Goal: Task Accomplishment & Management: Complete application form

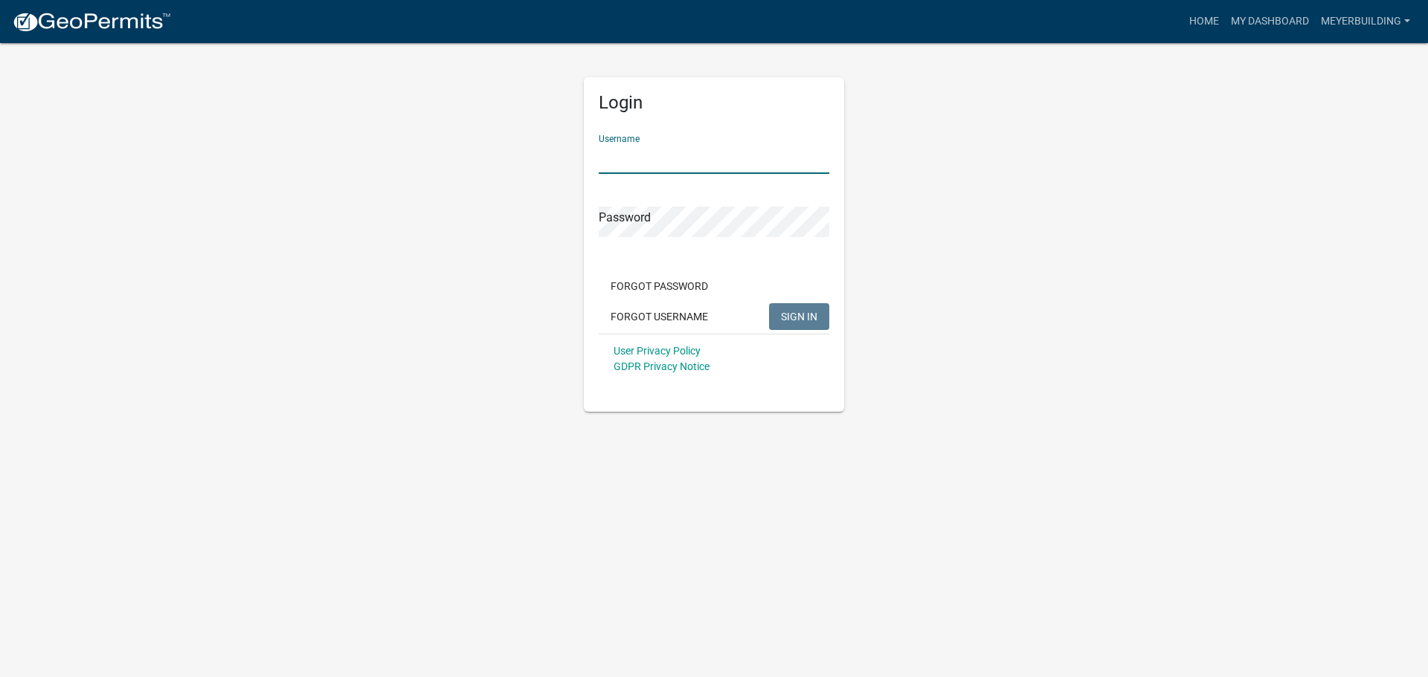
click at [703, 155] on input "Username" at bounding box center [714, 159] width 231 height 30
type input "meyerbuilding"
click at [769, 303] on button "SIGN IN" at bounding box center [799, 316] width 60 height 27
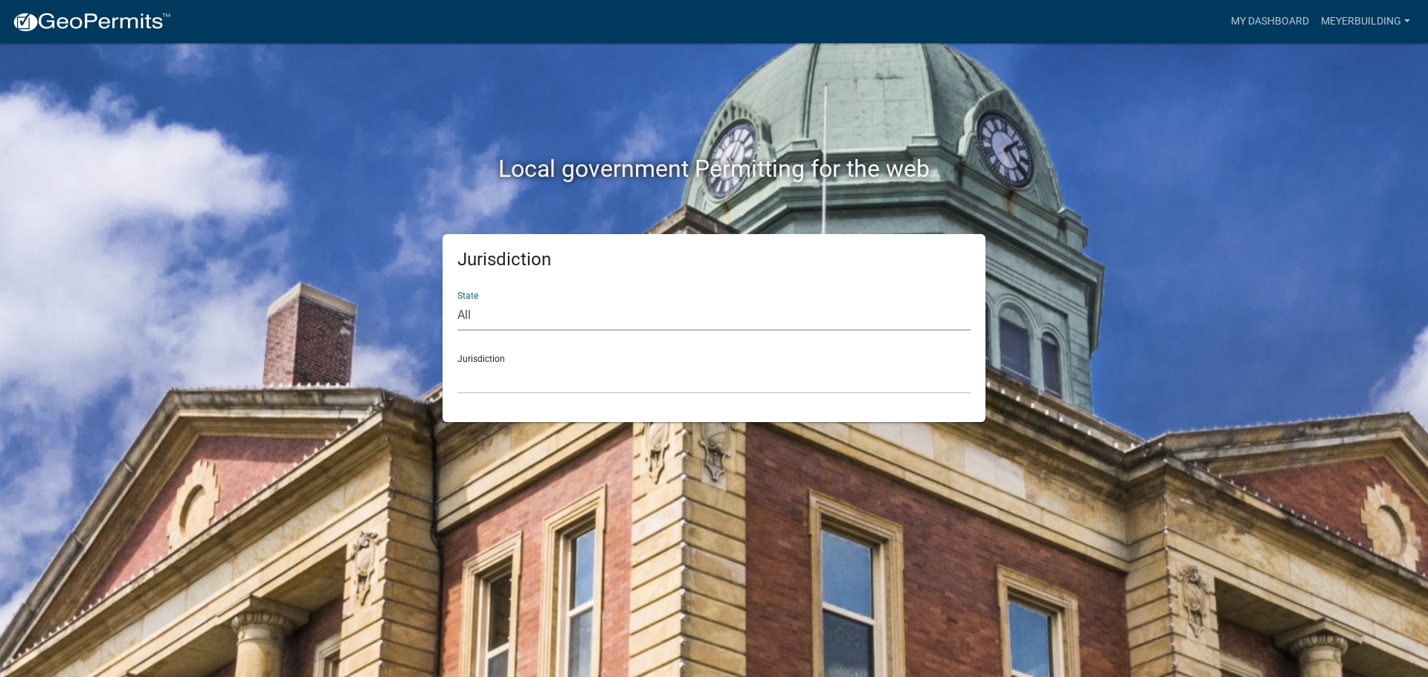
click at [468, 321] on select "All Colorado Georgia Indiana Iowa Kansas Minnesota Ohio South Carolina Wisconsin" at bounding box center [713, 315] width 513 height 30
select select "[US_STATE]"
click at [457, 300] on select "All Colorado Georgia Indiana Iowa Kansas Minnesota Ohio South Carolina Wisconsin" at bounding box center [713, 315] width 513 height 30
click at [515, 371] on select "City of Charlestown, Indiana City of Jeffersonville, Indiana City of Logansport…" at bounding box center [713, 379] width 513 height 30
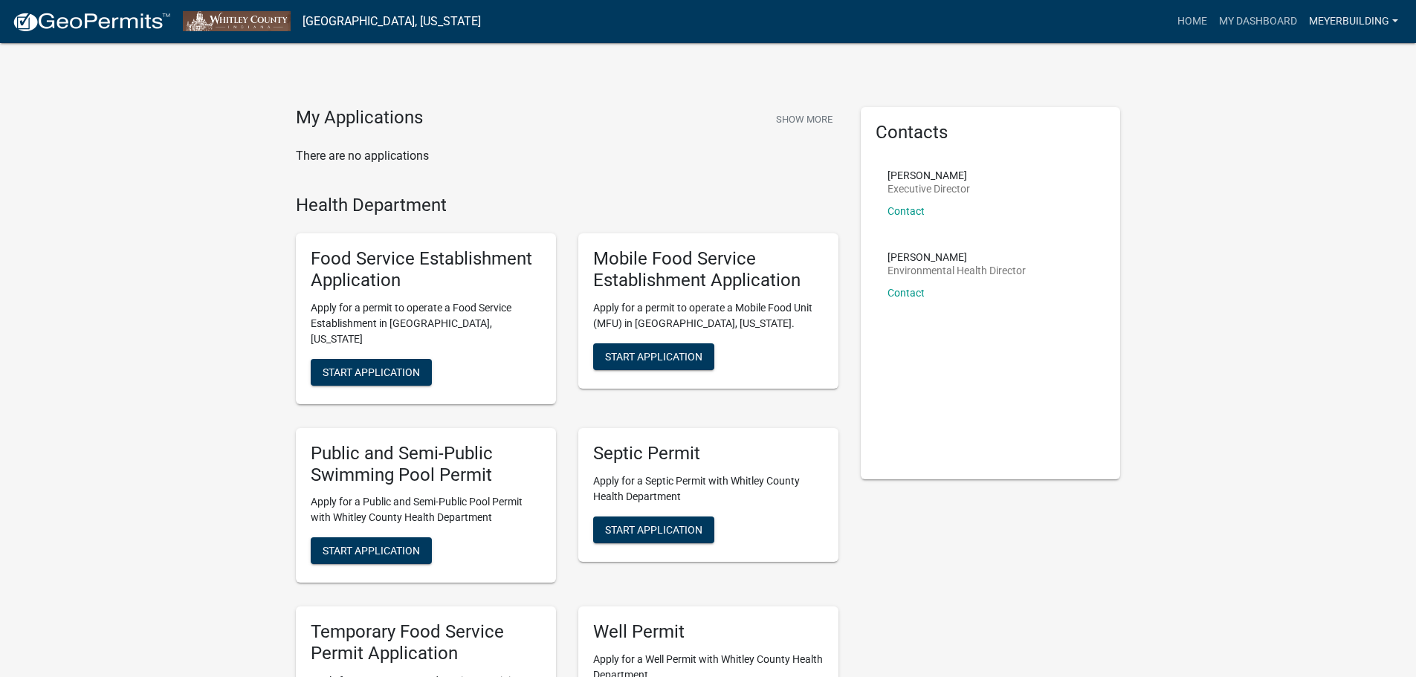
click at [1383, 32] on link "meyerbuilding" at bounding box center [1353, 21] width 101 height 28
click at [1349, 113] on link "Logout" at bounding box center [1345, 109] width 119 height 36
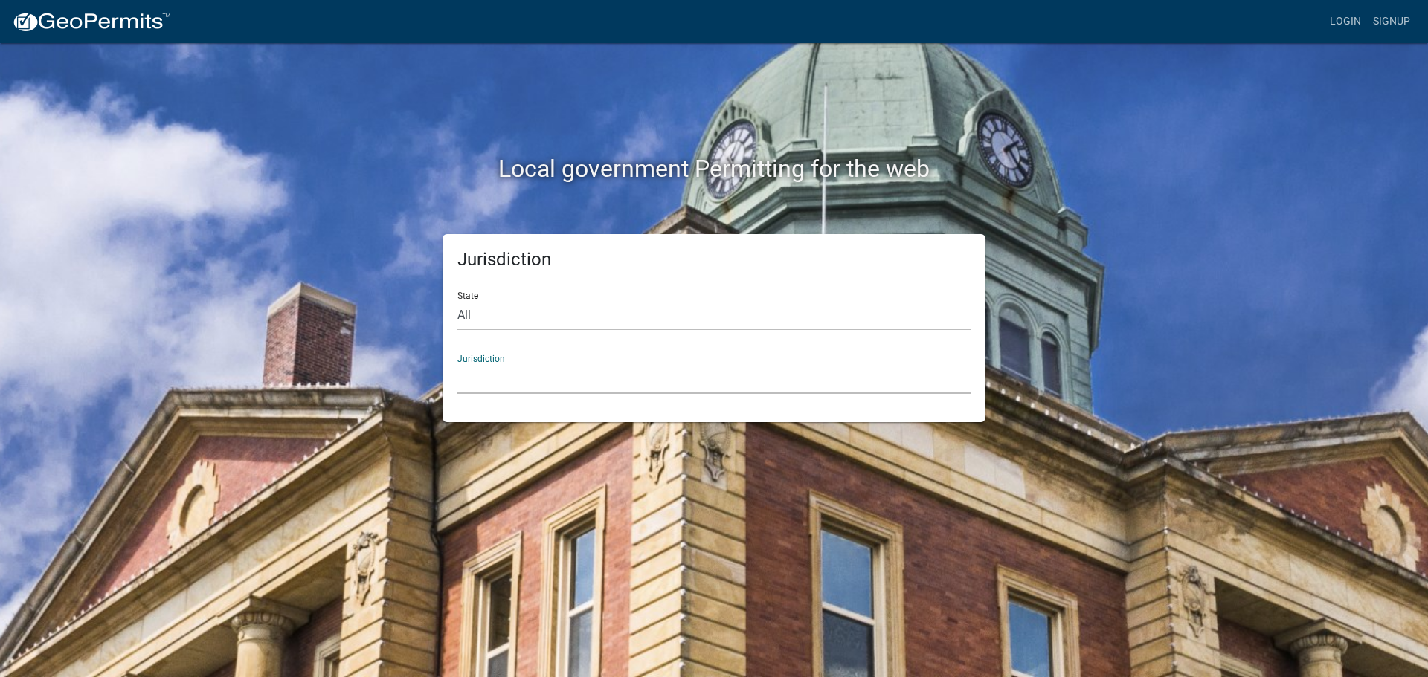
click at [491, 375] on select "Custer County, Colorado Carroll County, Georgia Cook County, Georgia Crawford C…" at bounding box center [713, 379] width 513 height 30
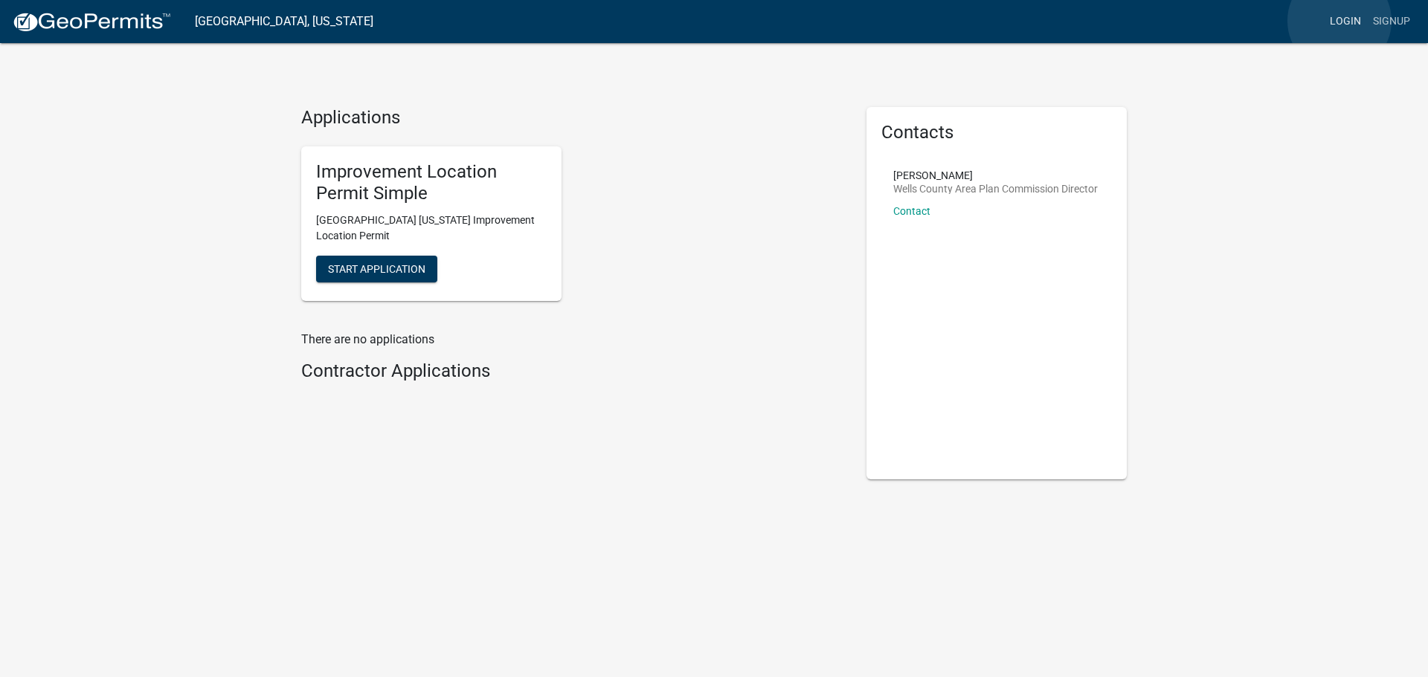
click at [1339, 21] on link "Login" at bounding box center [1345, 21] width 43 height 28
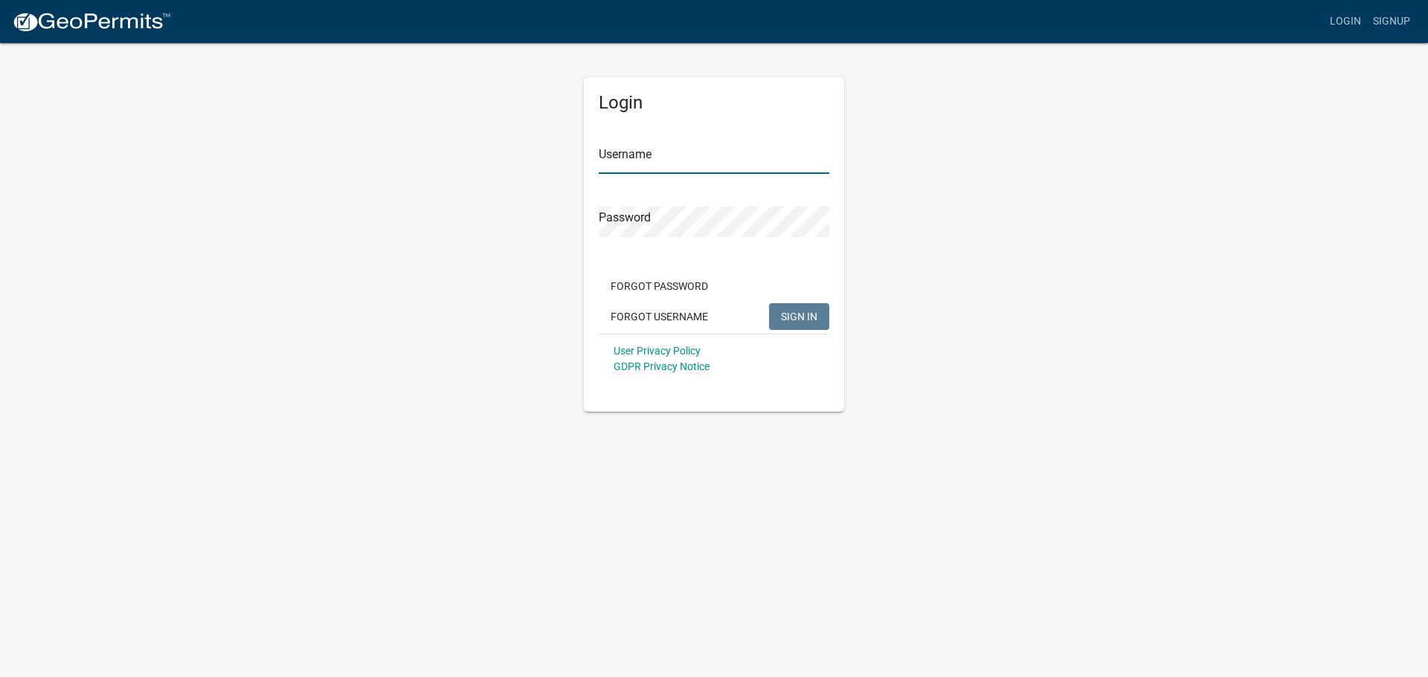
click at [626, 163] on input "Username" at bounding box center [714, 159] width 231 height 30
type input "meyerbuilding"
click at [769, 303] on button "SIGN IN" at bounding box center [799, 316] width 60 height 27
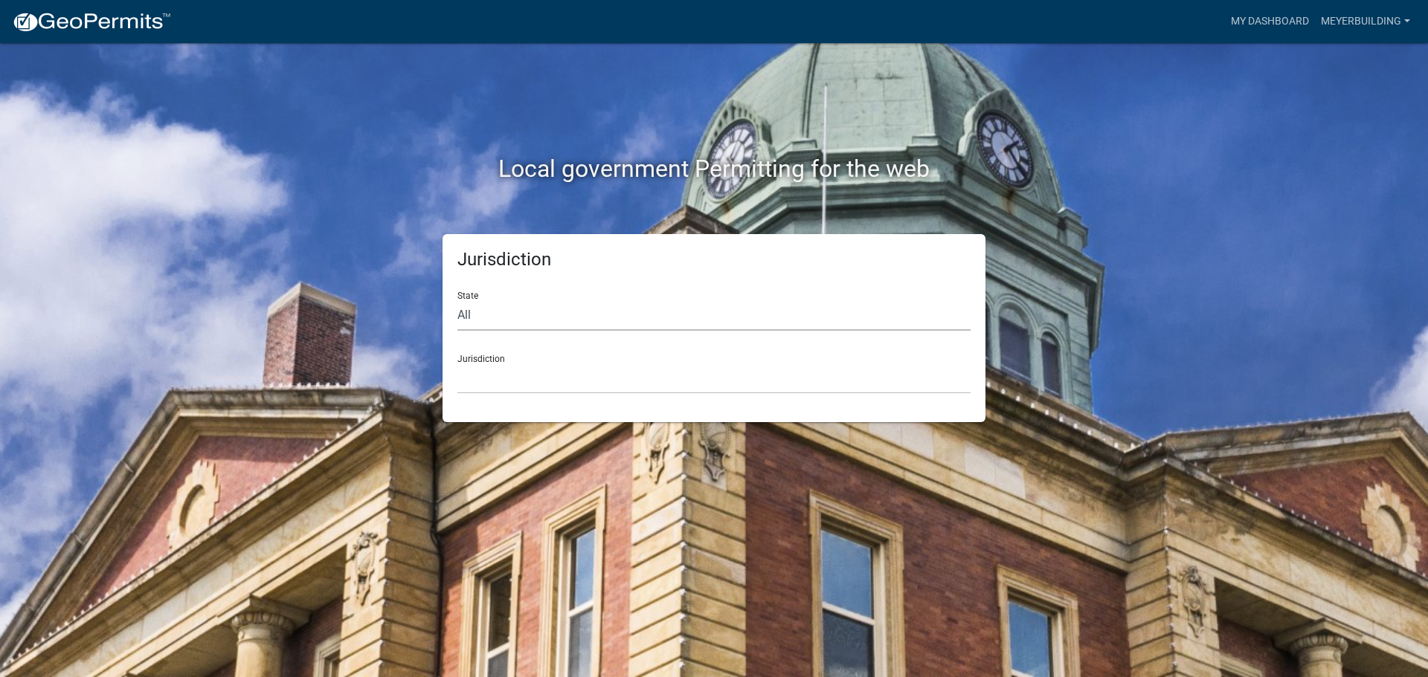
click at [482, 318] on select "All Colorado Georgia Indiana Iowa Kansas Minnesota Ohio South Carolina Wisconsin" at bounding box center [713, 315] width 513 height 30
select select "[US_STATE]"
click at [457, 300] on select "All Colorado Georgia Indiana Iowa Kansas Minnesota Ohio South Carolina Wisconsin" at bounding box center [713, 315] width 513 height 30
click at [503, 384] on select "City of Charlestown, Indiana City of Jeffersonville, Indiana City of Logansport…" at bounding box center [713, 379] width 513 height 30
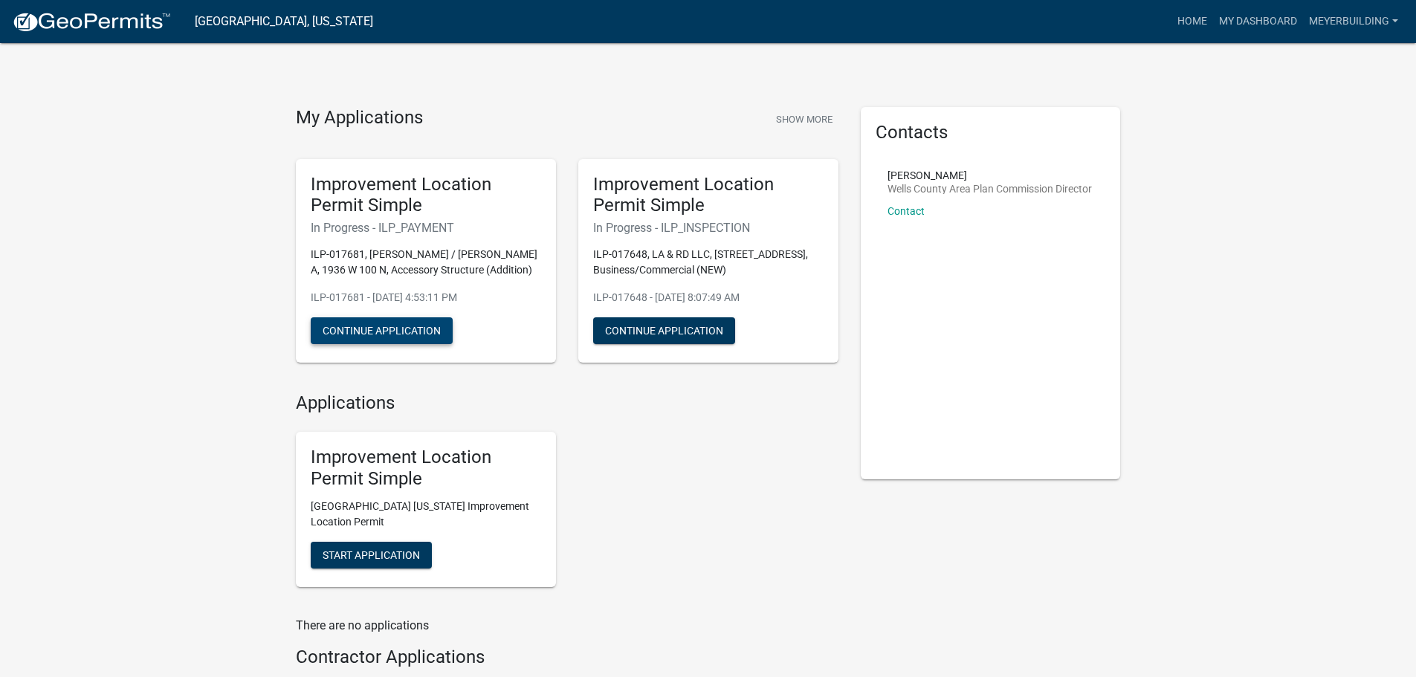
click at [398, 328] on button "Continue Application" at bounding box center [382, 331] width 142 height 27
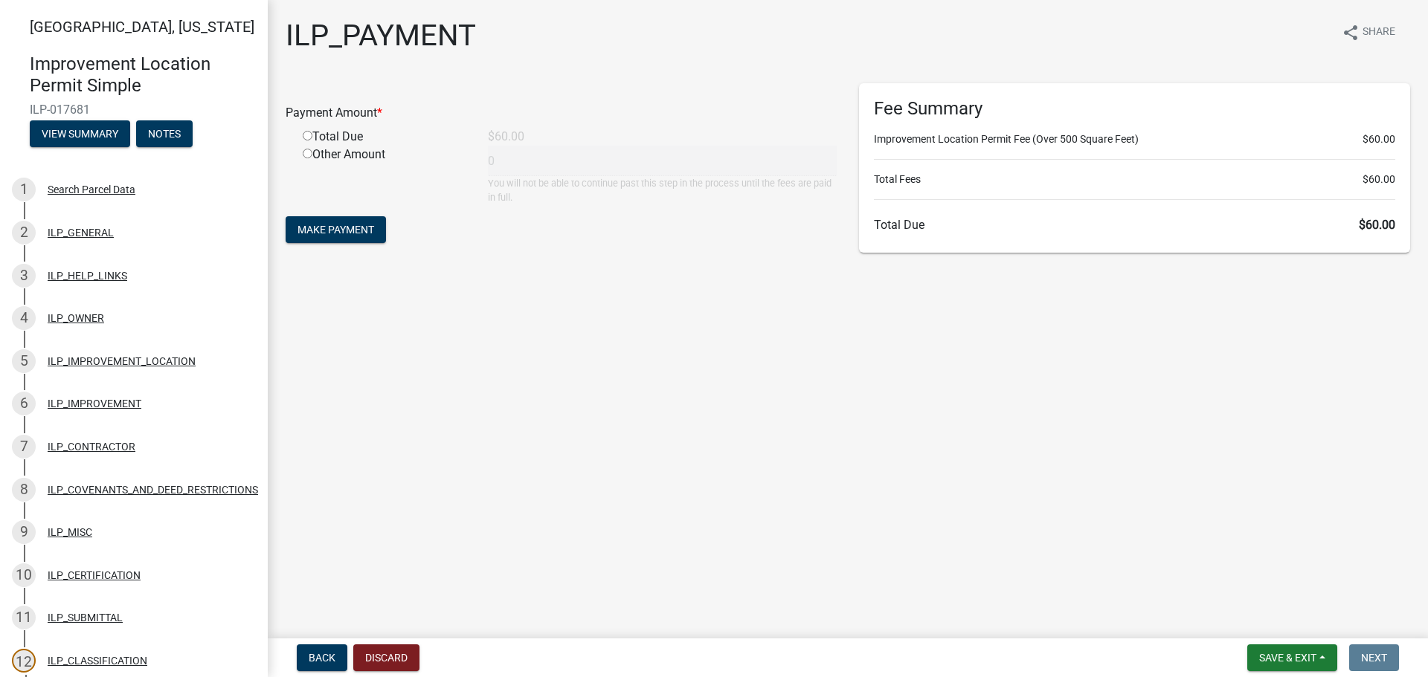
click at [346, 134] on div "Total Due" at bounding box center [383, 137] width 185 height 18
click at [310, 135] on input "radio" at bounding box center [308, 136] width 10 height 10
radio input "true"
type input "60"
click at [361, 228] on span "Make Payment" at bounding box center [335, 230] width 77 height 12
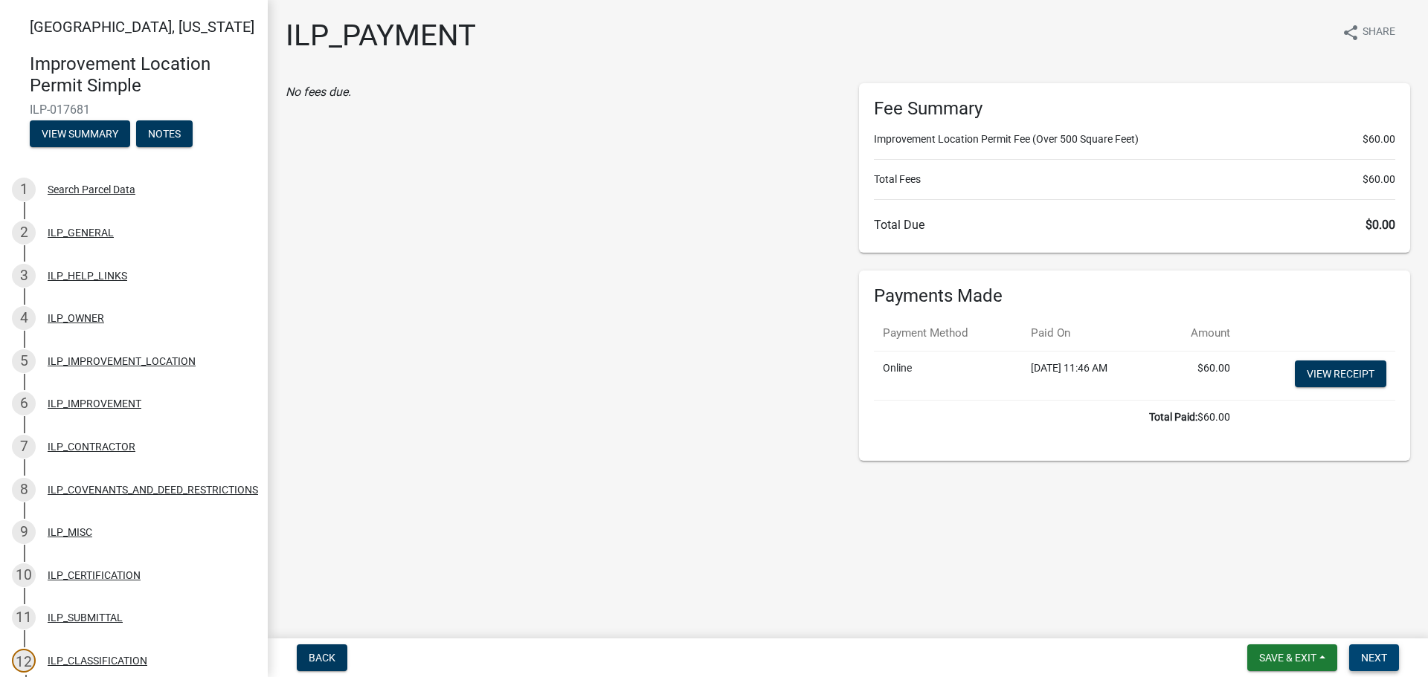
click at [1369, 657] on span "Next" at bounding box center [1374, 658] width 26 height 12
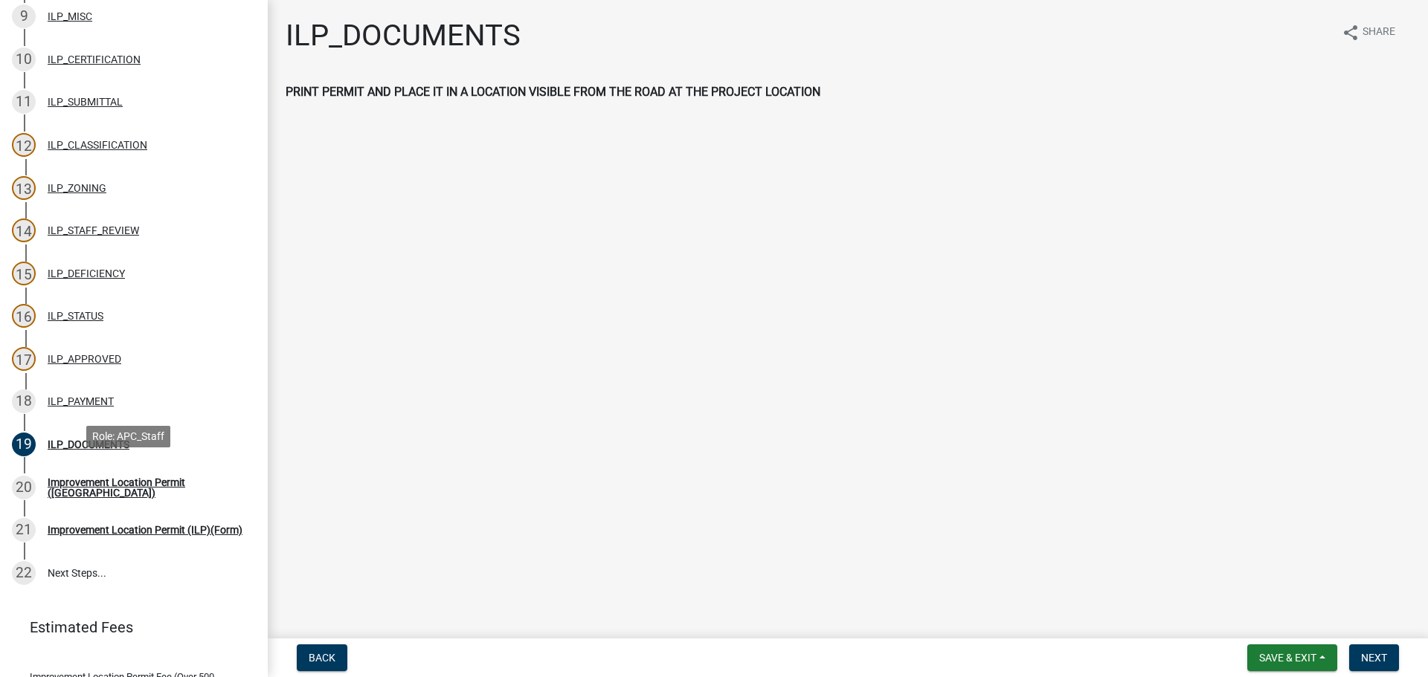
scroll to position [595, 0]
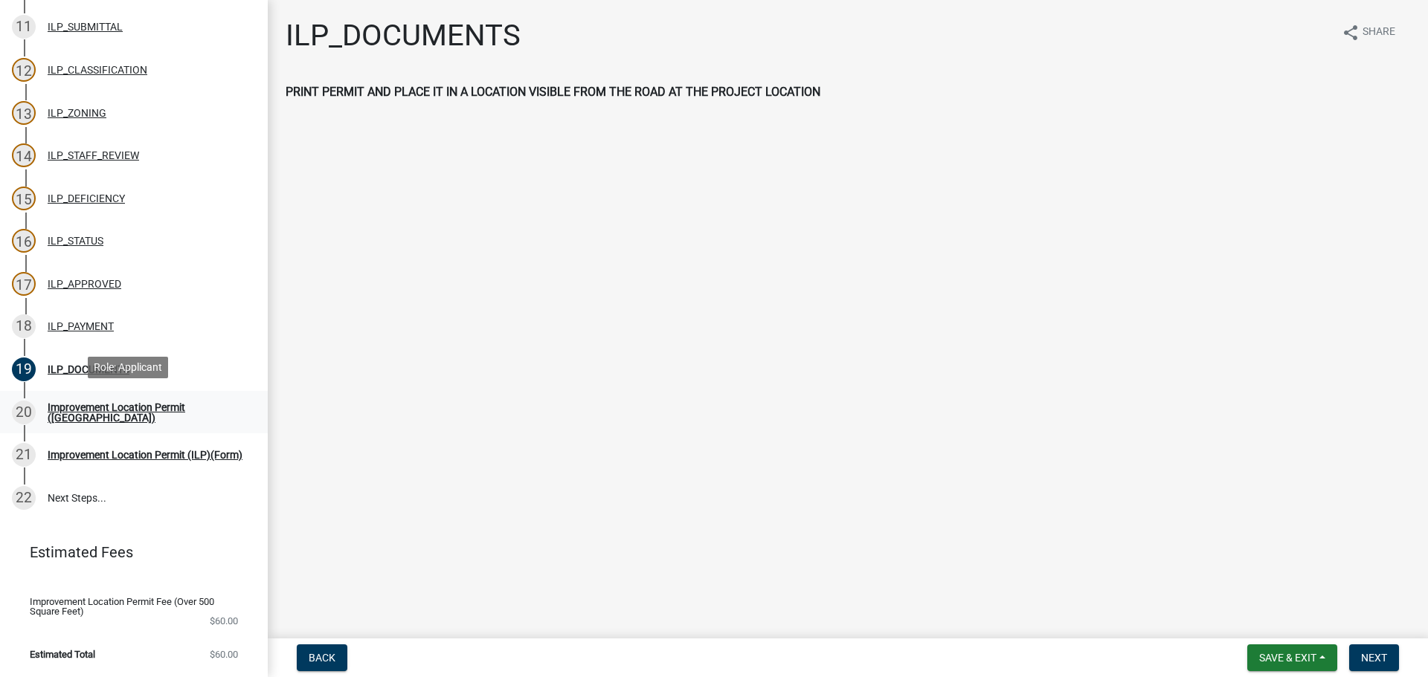
click at [133, 407] on div "Improvement Location Permit ([GEOGRAPHIC_DATA])" at bounding box center [146, 412] width 196 height 21
click at [1378, 659] on span "Next" at bounding box center [1374, 658] width 26 height 12
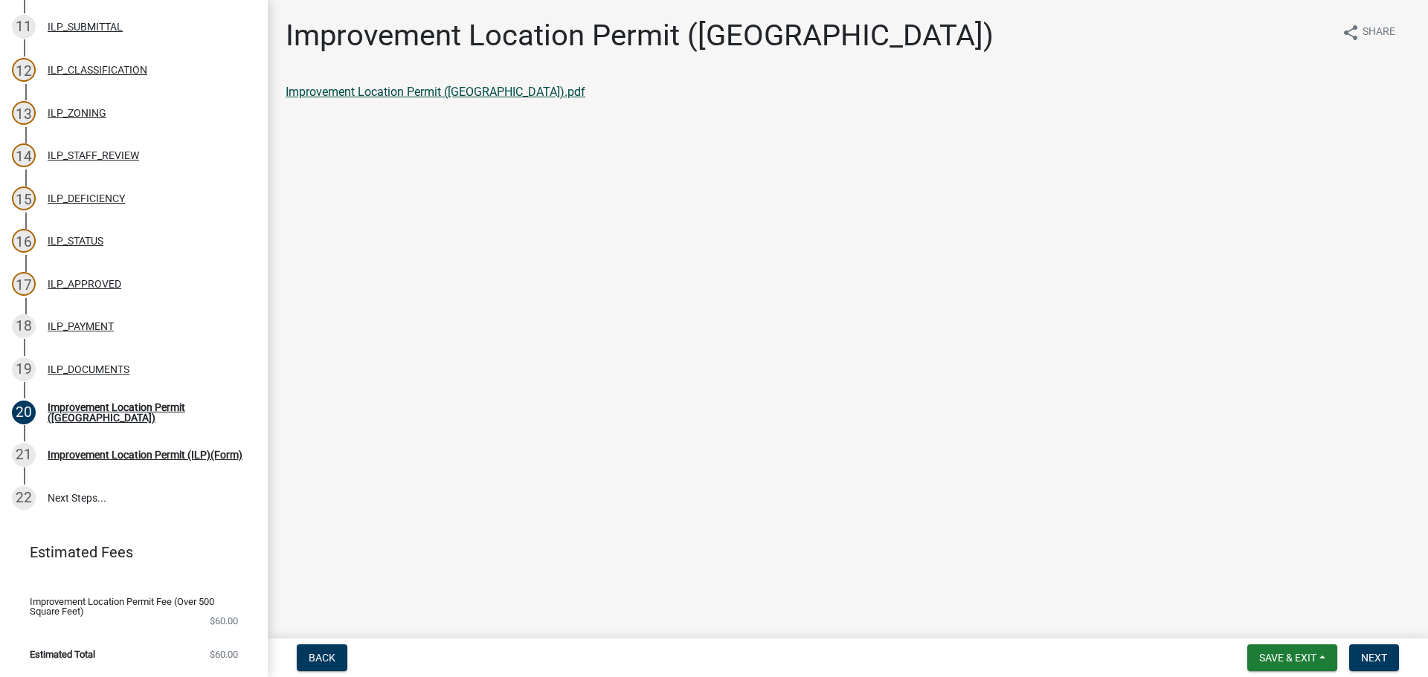
click at [382, 96] on link "Improvement Location Permit ([GEOGRAPHIC_DATA]).pdf" at bounding box center [436, 92] width 300 height 14
click at [1383, 654] on span "Next" at bounding box center [1374, 658] width 26 height 12
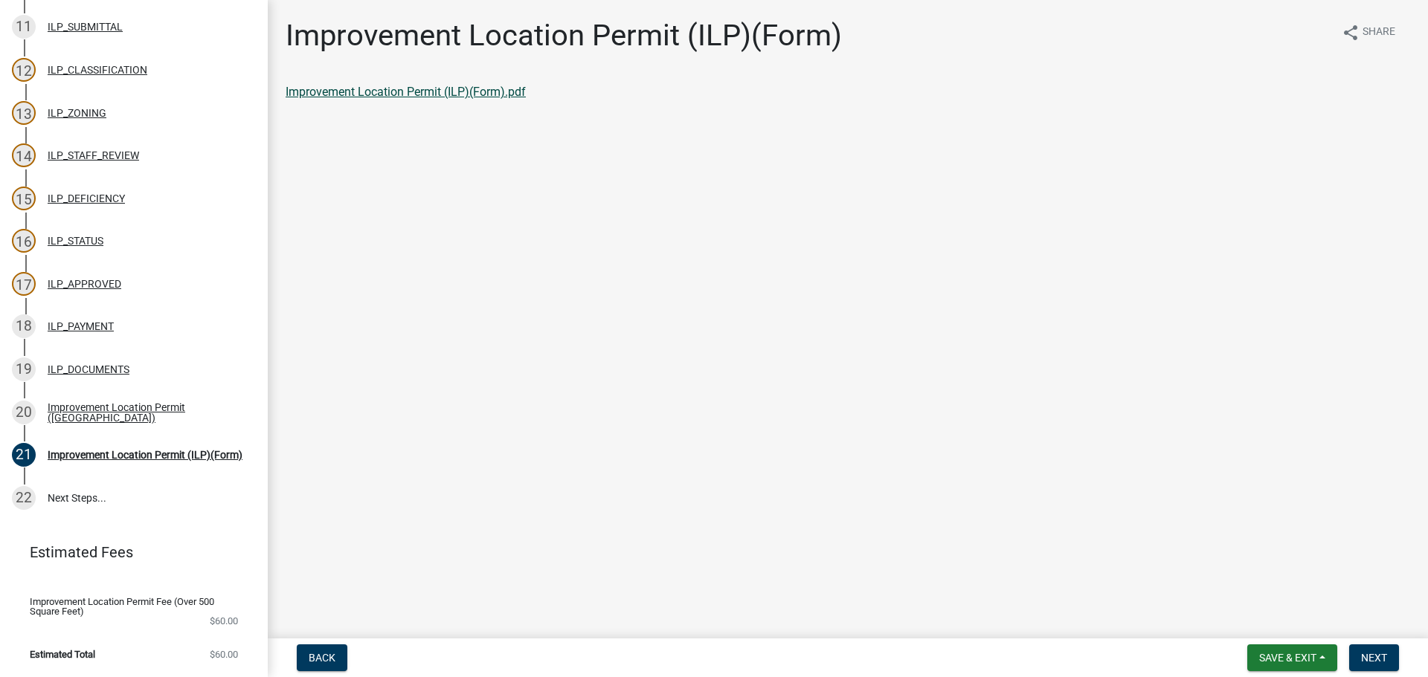
click at [375, 86] on link "Improvement Location Permit (ILP)(Form).pdf" at bounding box center [406, 92] width 240 height 14
click at [1387, 660] on button "Next" at bounding box center [1374, 658] width 50 height 27
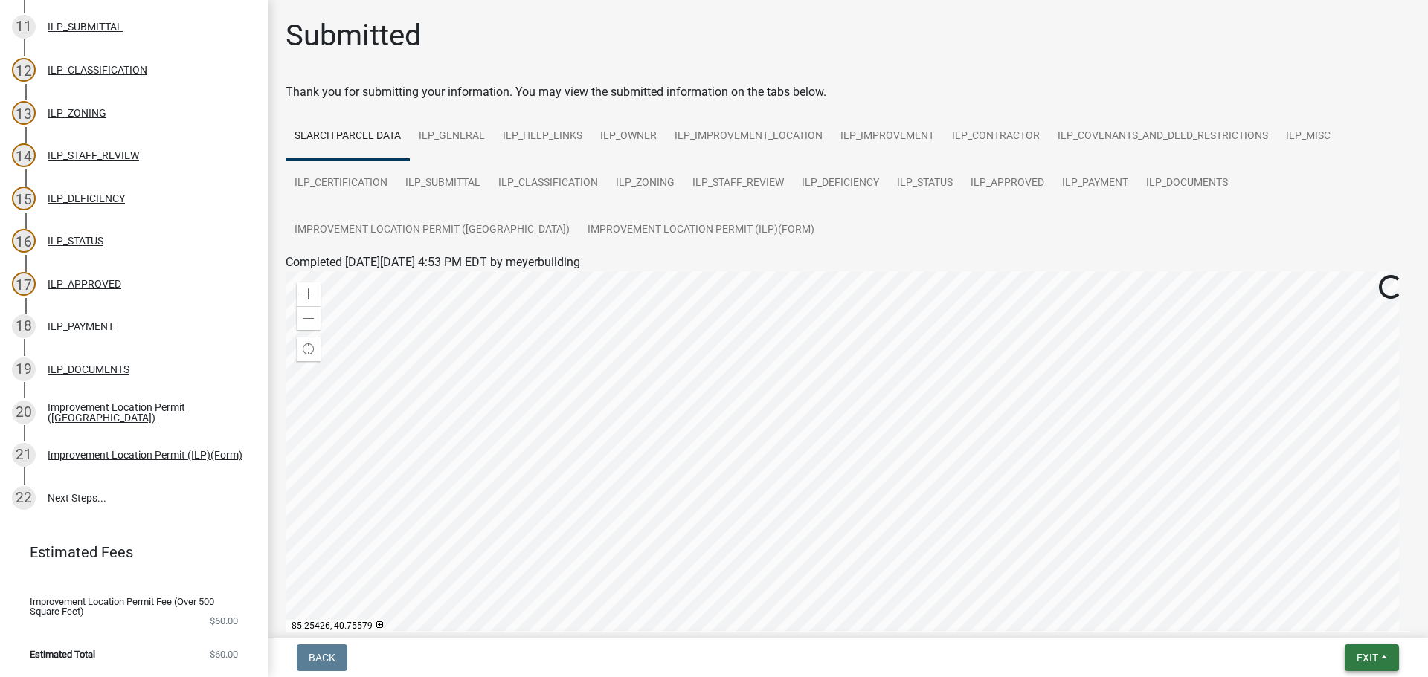
click at [1380, 656] on button "Exit" at bounding box center [1371, 658] width 54 height 27
click at [1329, 617] on button "Save & Exit" at bounding box center [1339, 620] width 119 height 36
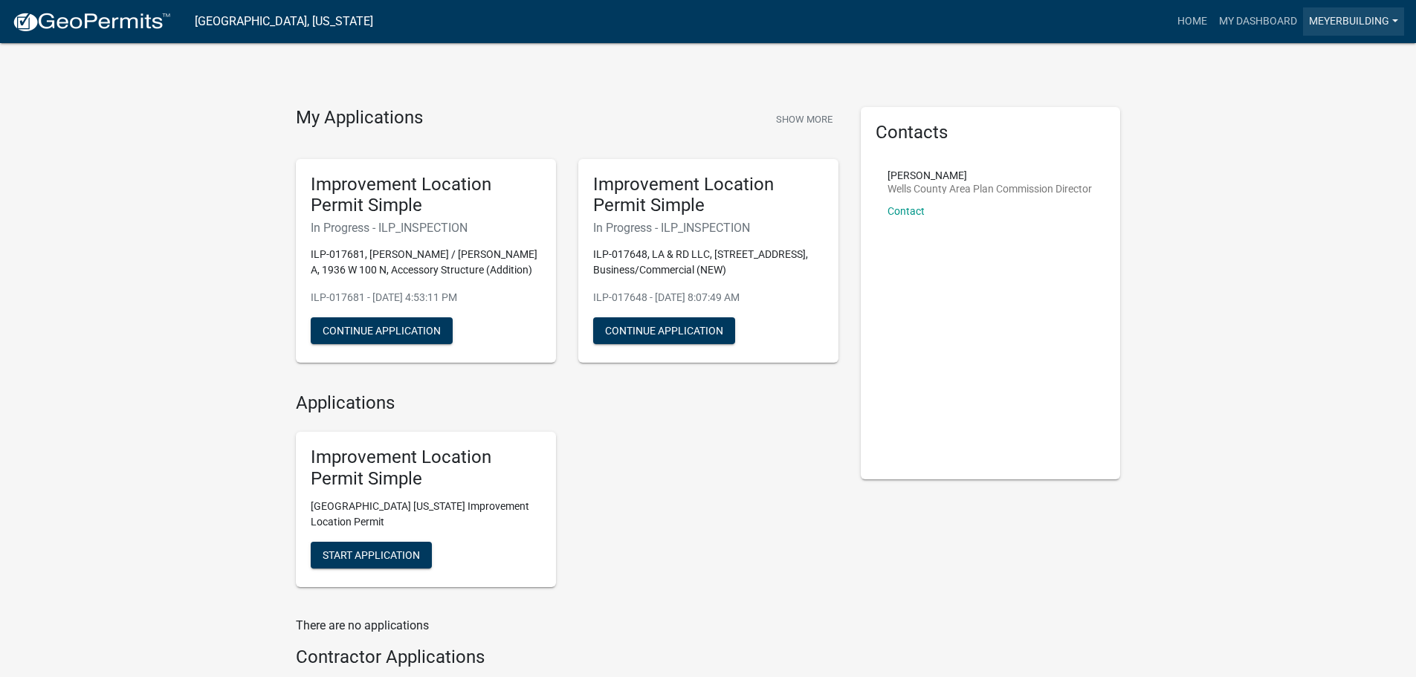
click at [1360, 19] on link "meyerbuilding" at bounding box center [1353, 21] width 101 height 28
click at [1344, 115] on link "Logout" at bounding box center [1345, 109] width 119 height 36
